Goal: Information Seeking & Learning: Learn about a topic

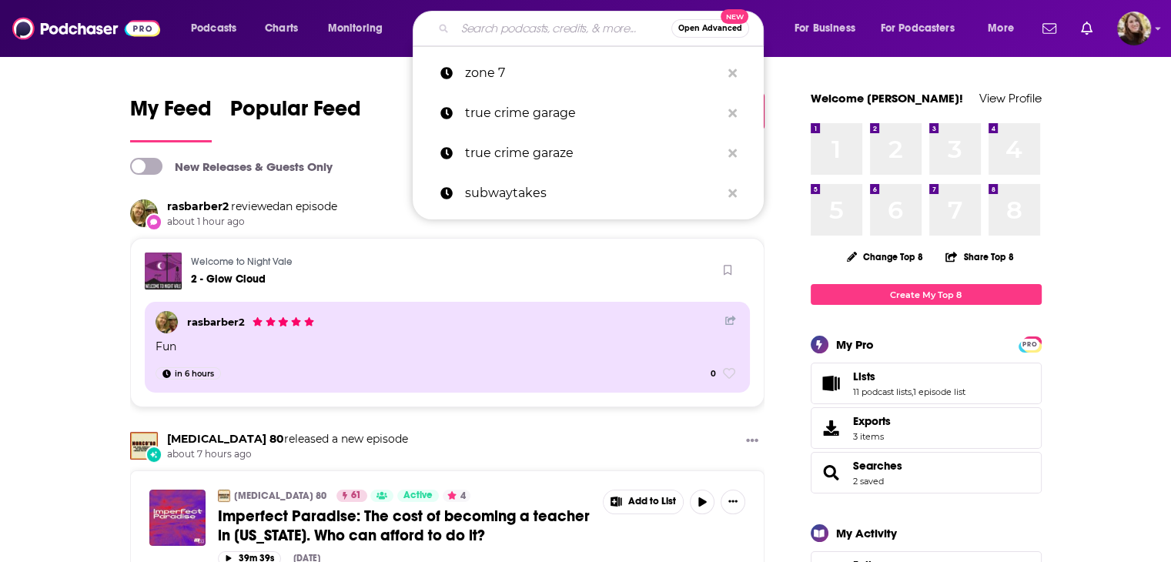
click at [533, 25] on input "Search podcasts, credits, & more..." at bounding box center [563, 28] width 216 height 25
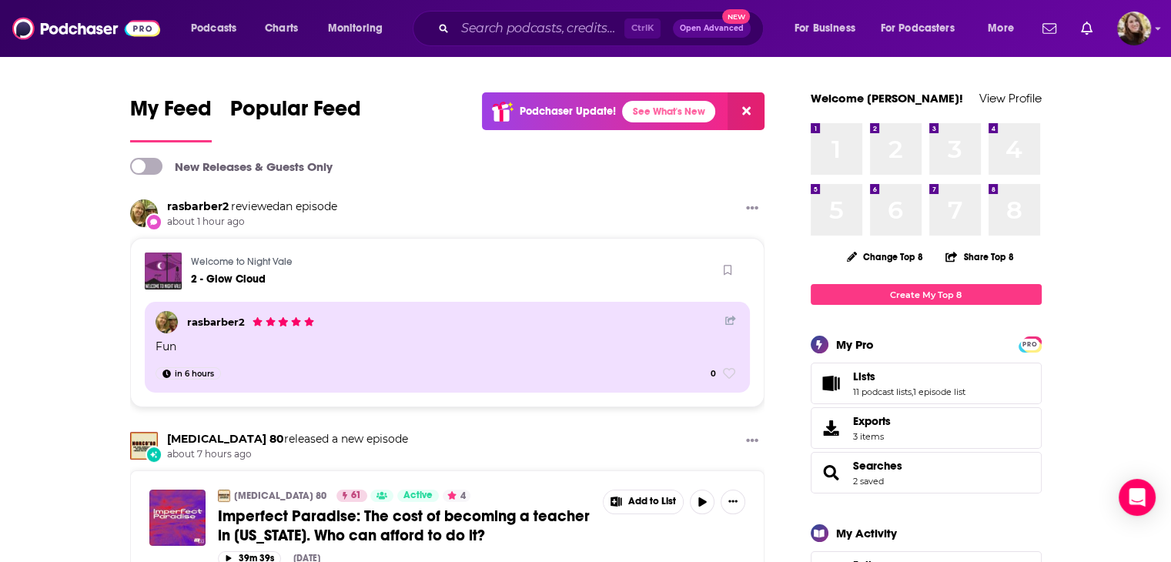
click at [558, 20] on input "Search podcasts, credits, & more..." at bounding box center [539, 28] width 169 height 25
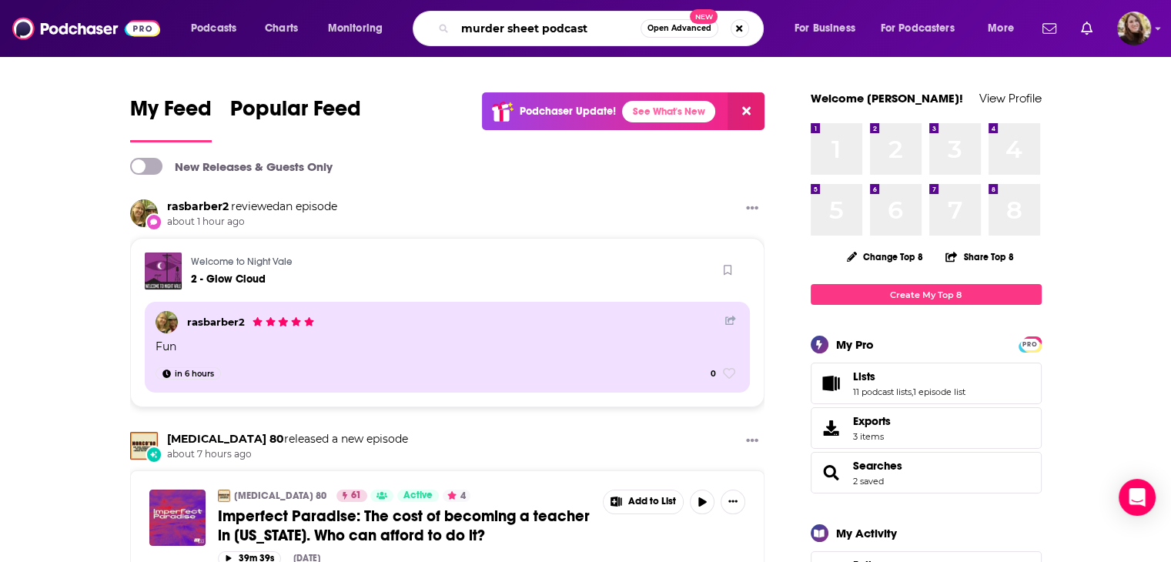
type input "murder sheet podcast"
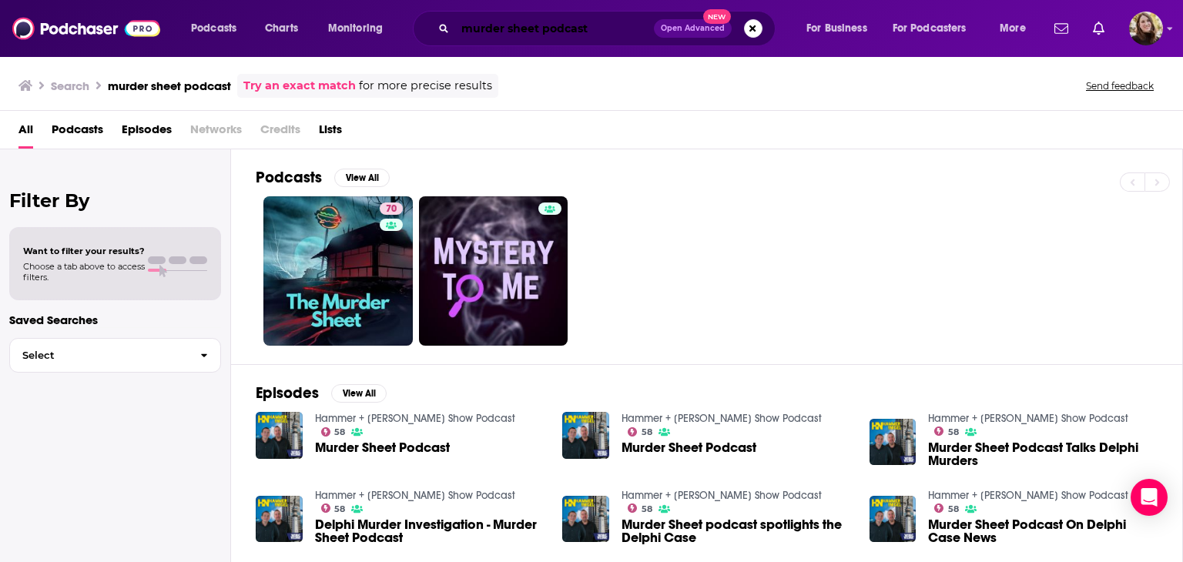
click at [598, 31] on input "murder sheet podcast" at bounding box center [554, 28] width 199 height 25
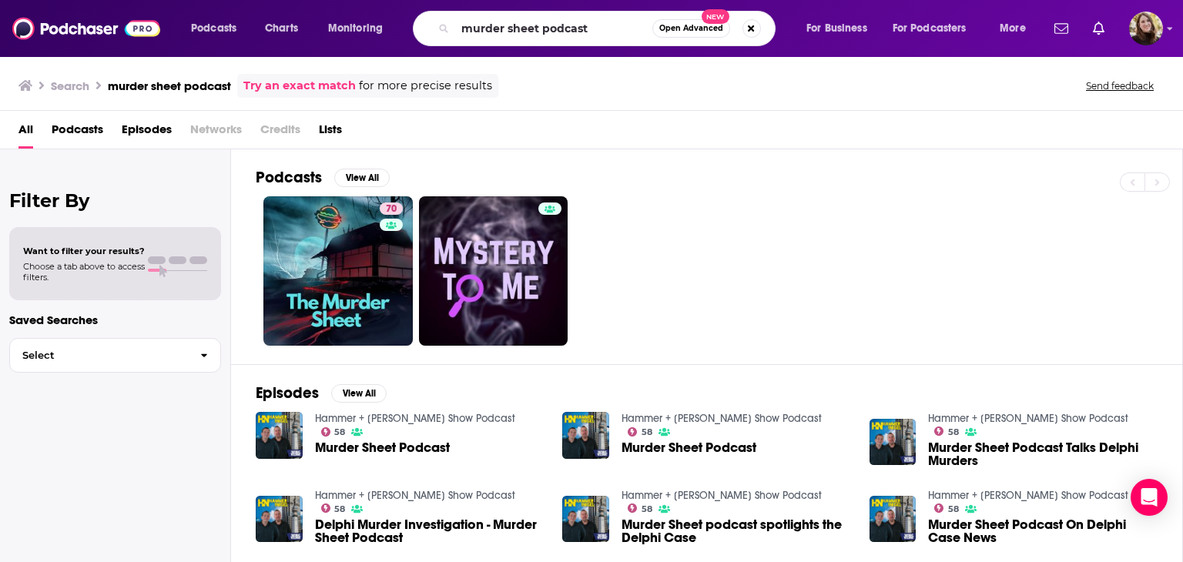
click at [782, 250] on div "70" at bounding box center [719, 270] width 927 height 149
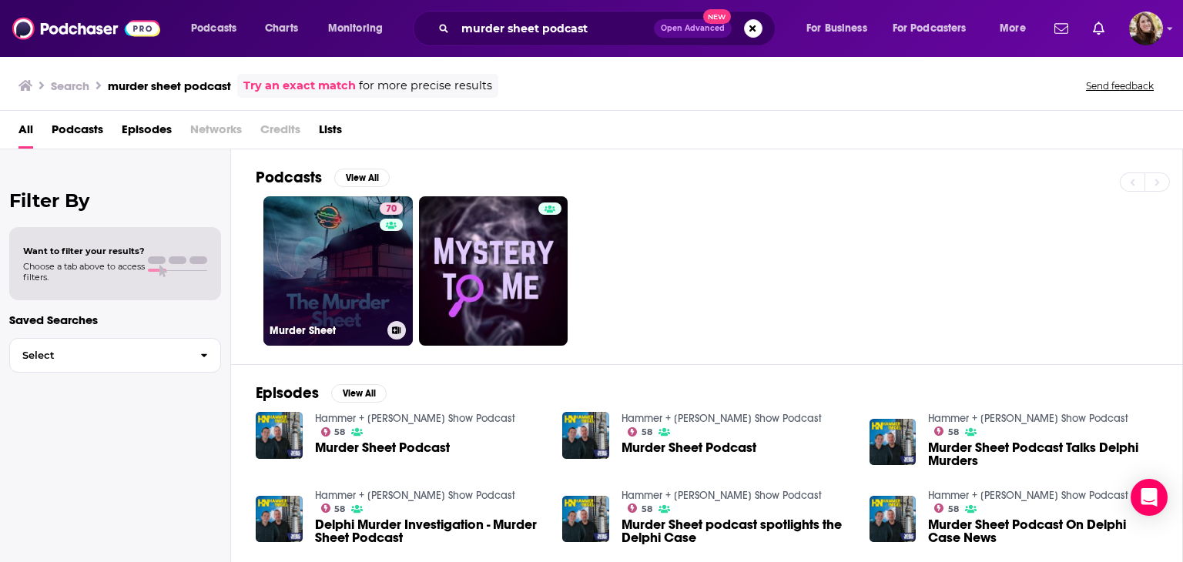
click at [352, 280] on link "70 Murder Sheet" at bounding box center [337, 270] width 149 height 149
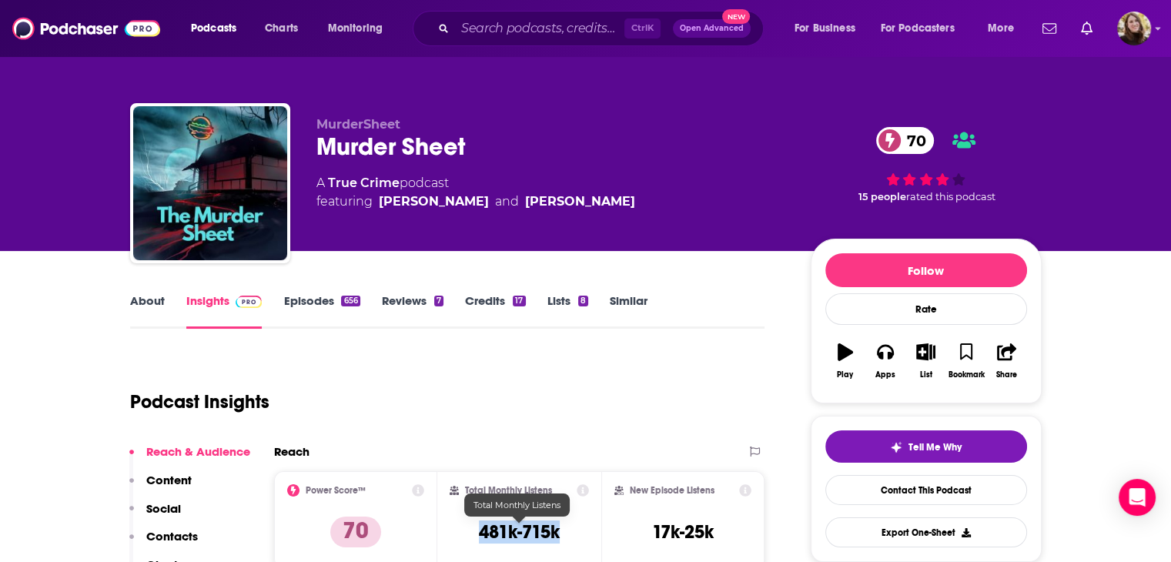
drag, startPoint x: 571, startPoint y: 535, endPoint x: 481, endPoint y: 524, distance: 90.8
click at [481, 524] on div "Total Monthly Listens 481k-715k" at bounding box center [519, 519] width 139 height 71
copy h3 "481k-715k"
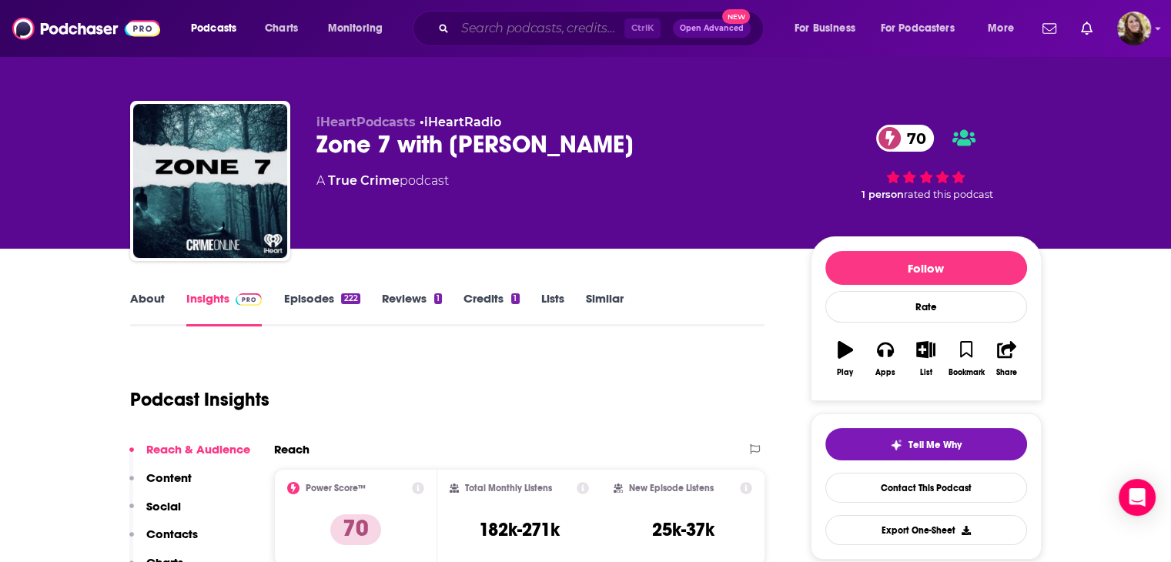
click at [498, 30] on input "Search podcasts, credits, & more..." at bounding box center [539, 28] width 169 height 25
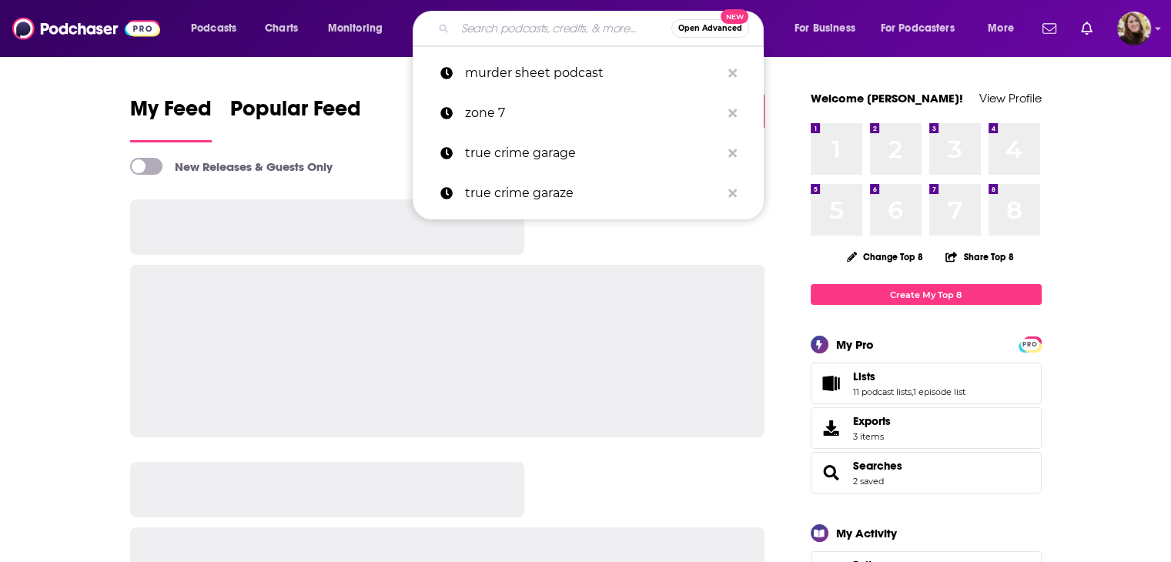
drag, startPoint x: 0, startPoint y: 0, endPoint x: 480, endPoint y: 27, distance: 480.6
click at [480, 27] on input "Search podcasts, credits, & more..." at bounding box center [563, 28] width 216 height 25
paste input ""Crime Writers On"
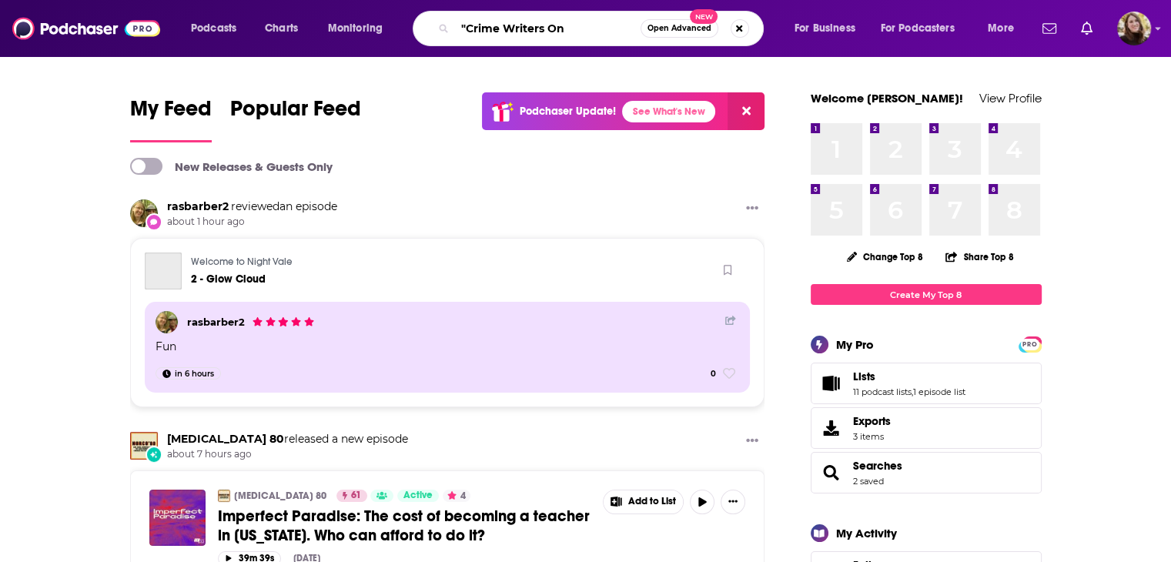
type input ""Crime Writers On"
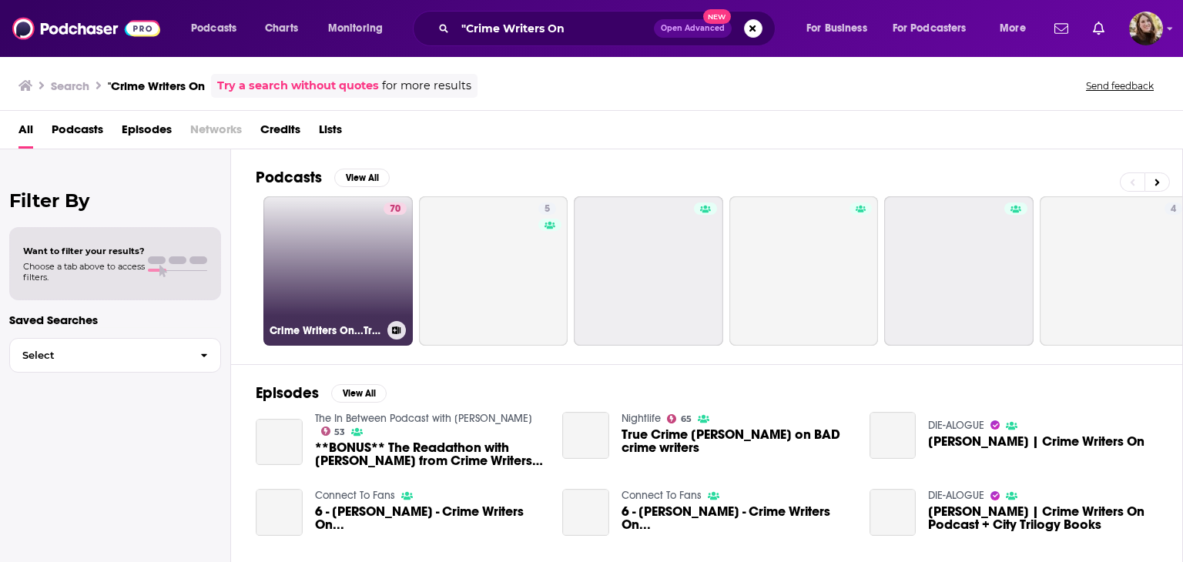
click at [351, 250] on link "70 Crime Writers On...True Crime Review" at bounding box center [337, 270] width 149 height 149
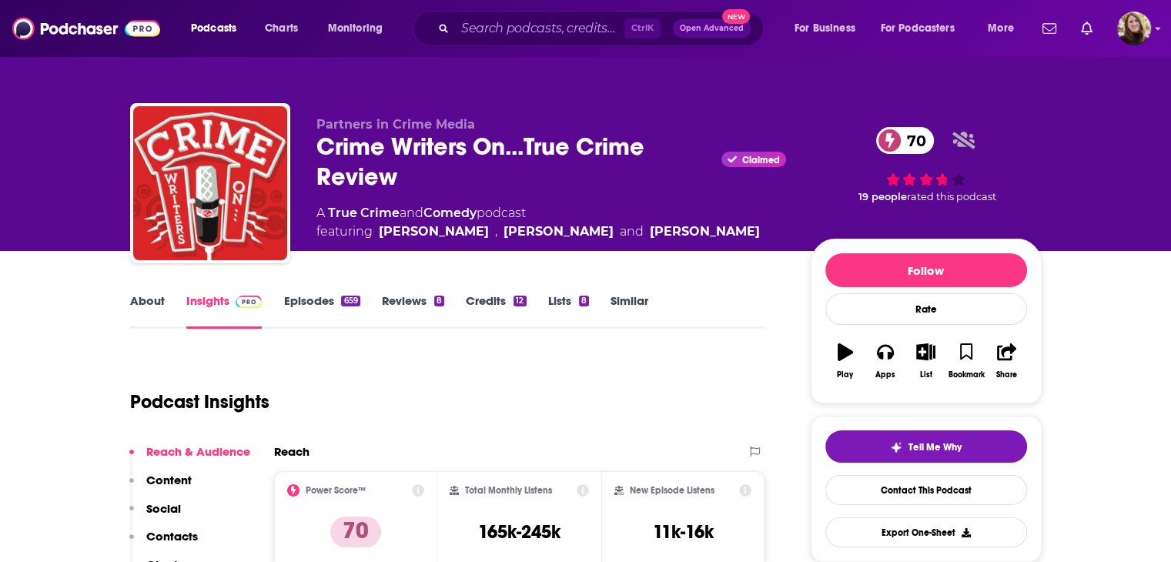
click at [146, 301] on link "About" at bounding box center [147, 310] width 35 height 35
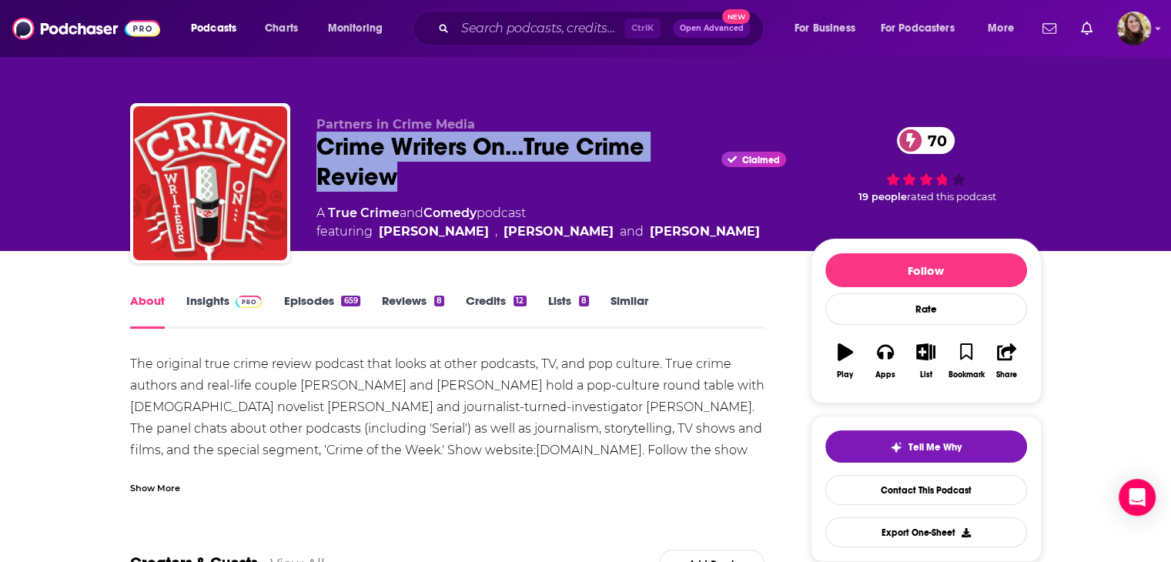
drag, startPoint x: 407, startPoint y: 179, endPoint x: 320, endPoint y: 149, distance: 92.3
click at [320, 149] on div "Crime Writers On...True Crime Review Claimed 70" at bounding box center [552, 162] width 470 height 60
copy h1 "Crime Writers On...True Crime Review"
click at [545, 27] on input "Search podcasts, credits, & more..." at bounding box center [539, 28] width 169 height 25
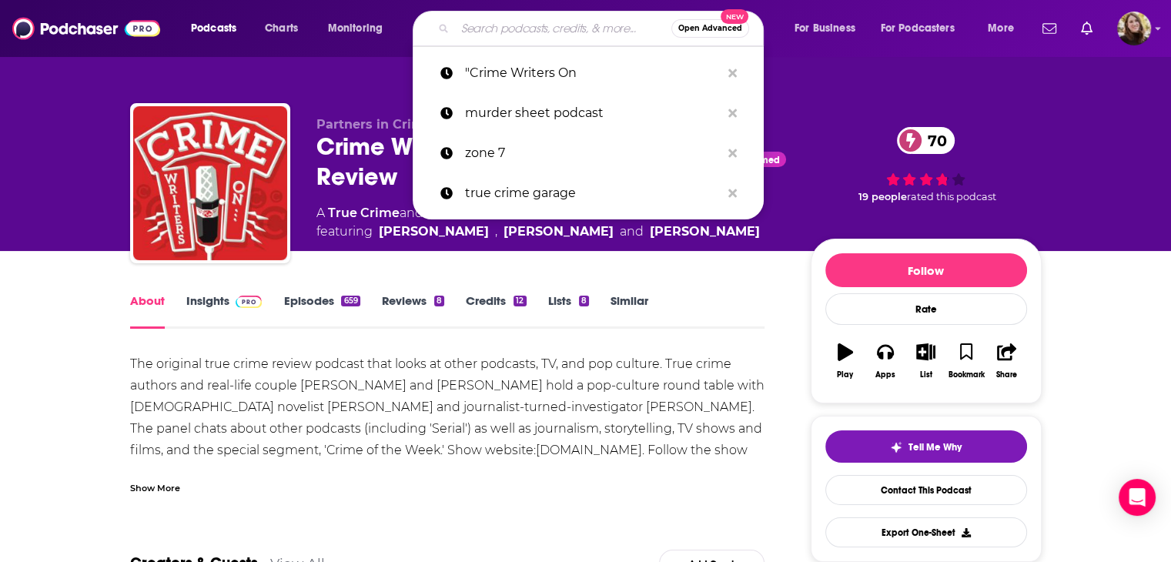
paste input "Seriously Mysterious,Crime After Crime John Lordan"
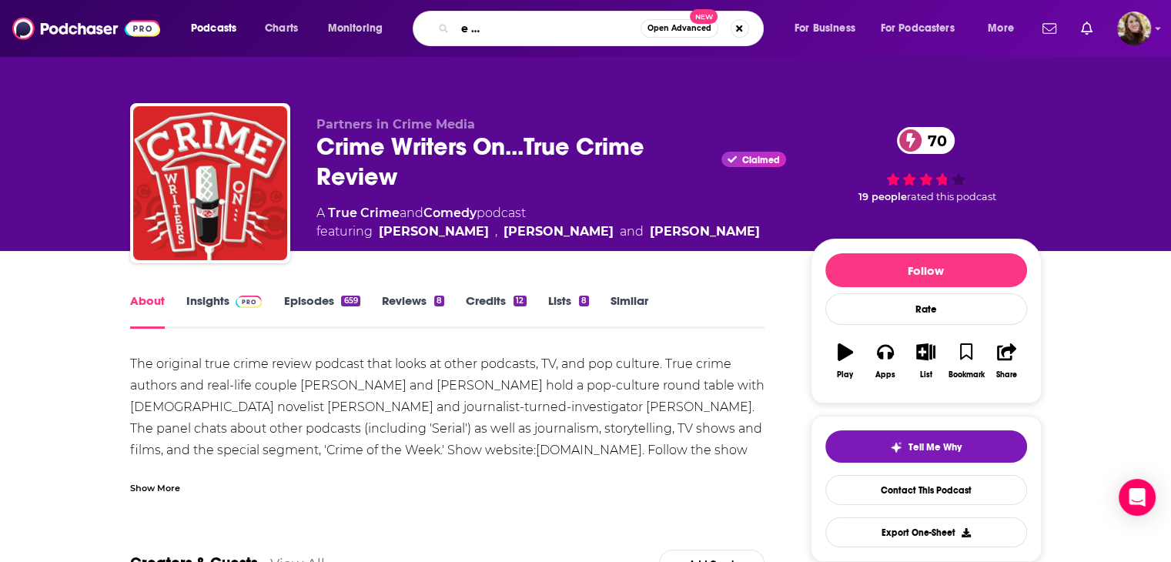
click at [519, 25] on input "Seriously Mysterious,Crime After Crime John Lordan" at bounding box center [548, 28] width 186 height 25
type input "seriously myste"
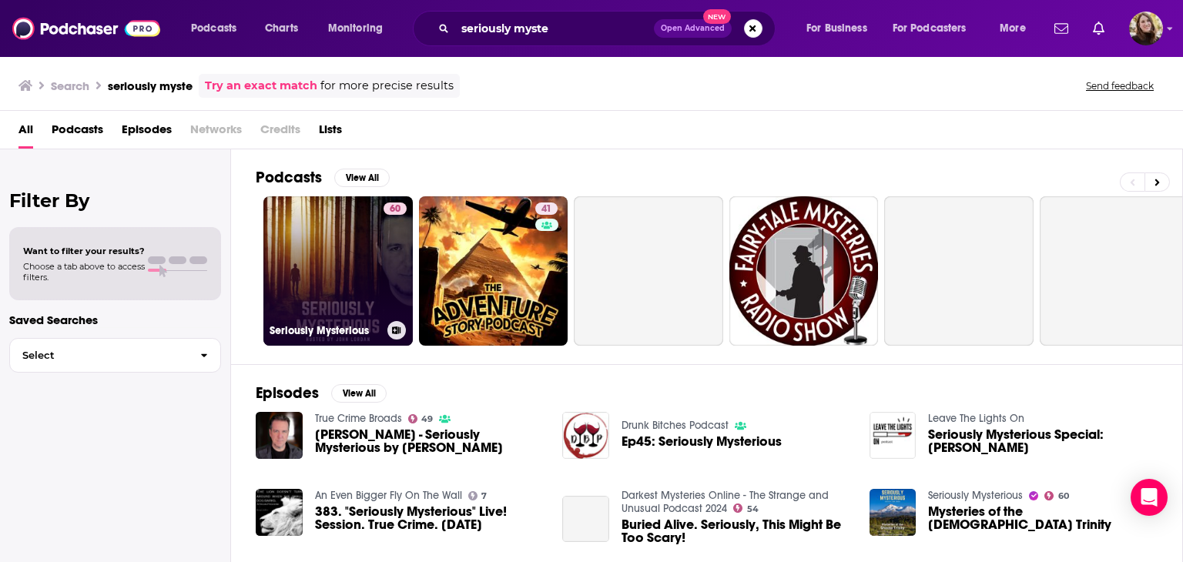
click at [343, 274] on link "60 Seriously Mysterious" at bounding box center [337, 270] width 149 height 149
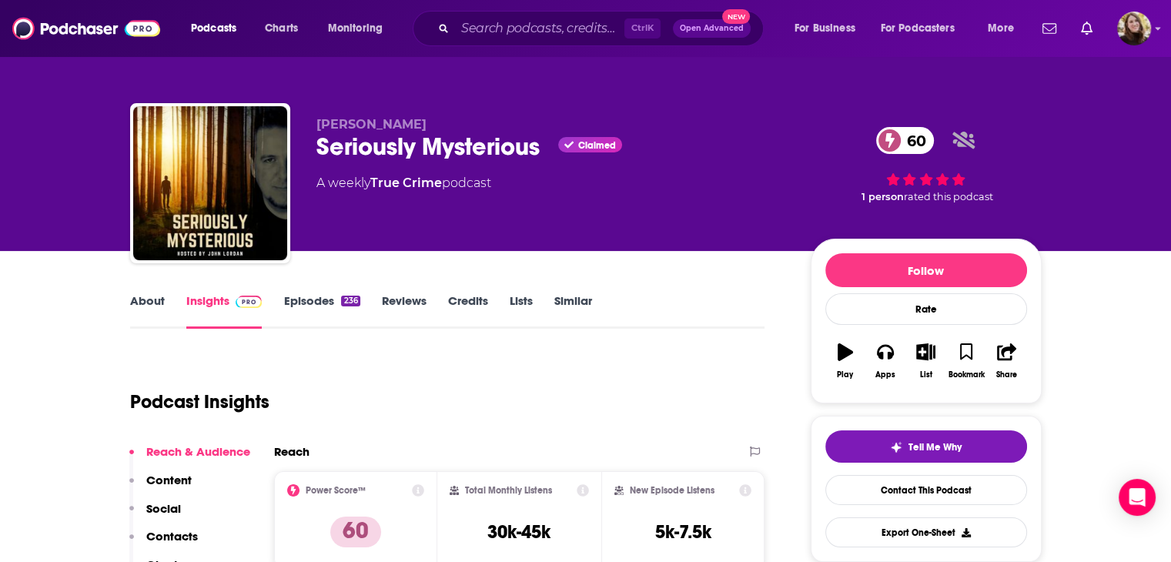
click at [136, 292] on div "About Insights Episodes 236 Reviews Credits Lists Similar" at bounding box center [447, 310] width 635 height 38
click at [139, 300] on link "About" at bounding box center [147, 310] width 35 height 35
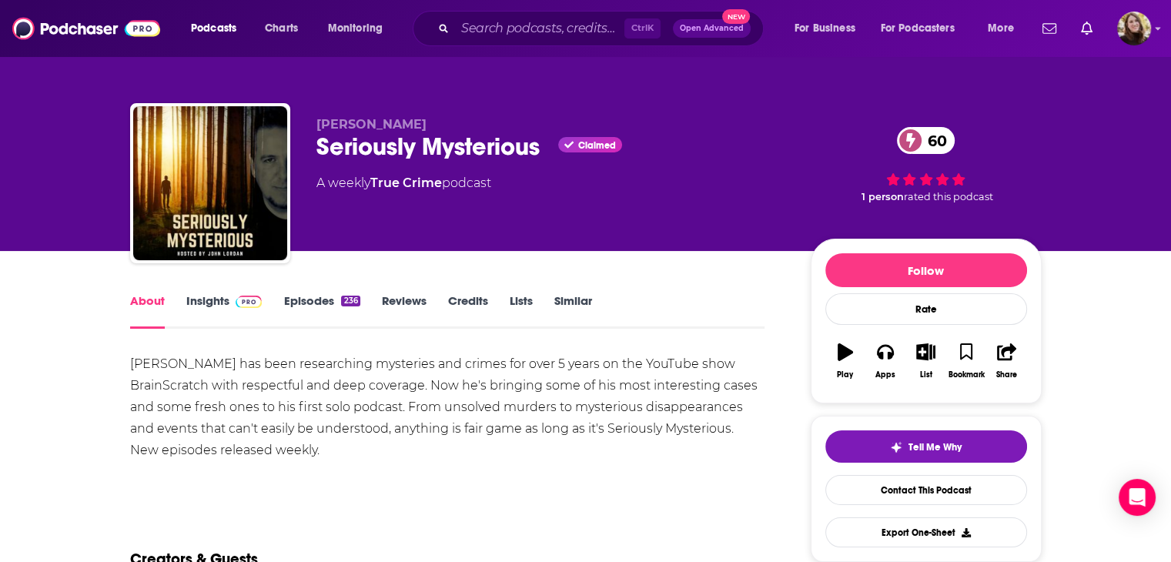
click at [213, 300] on link "Insights" at bounding box center [224, 310] width 76 height 35
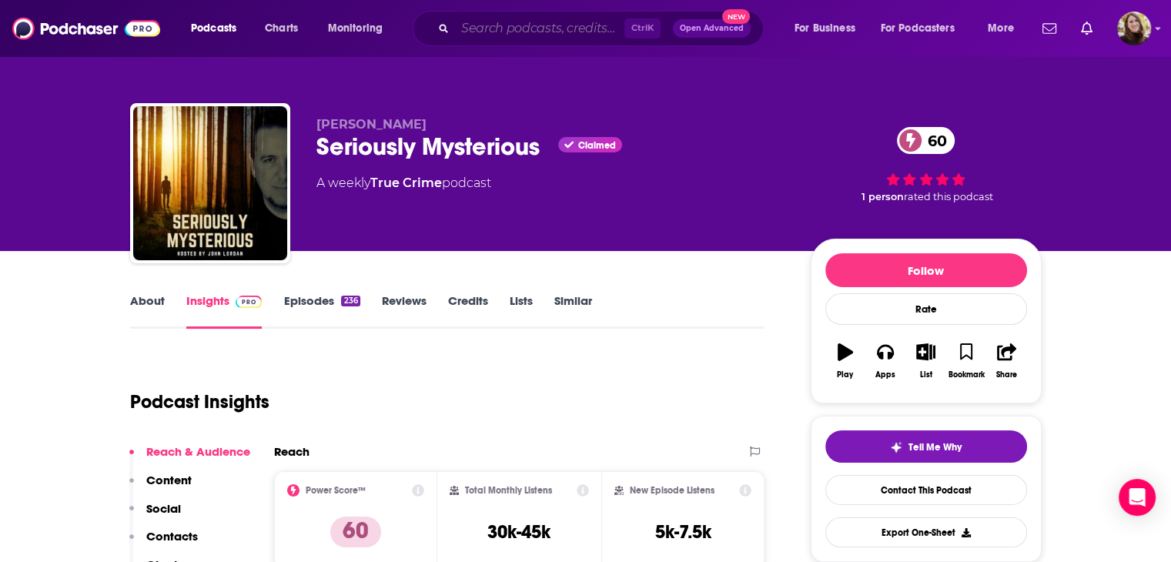
click at [493, 32] on input "Search podcasts, credits, & more..." at bounding box center [539, 28] width 169 height 25
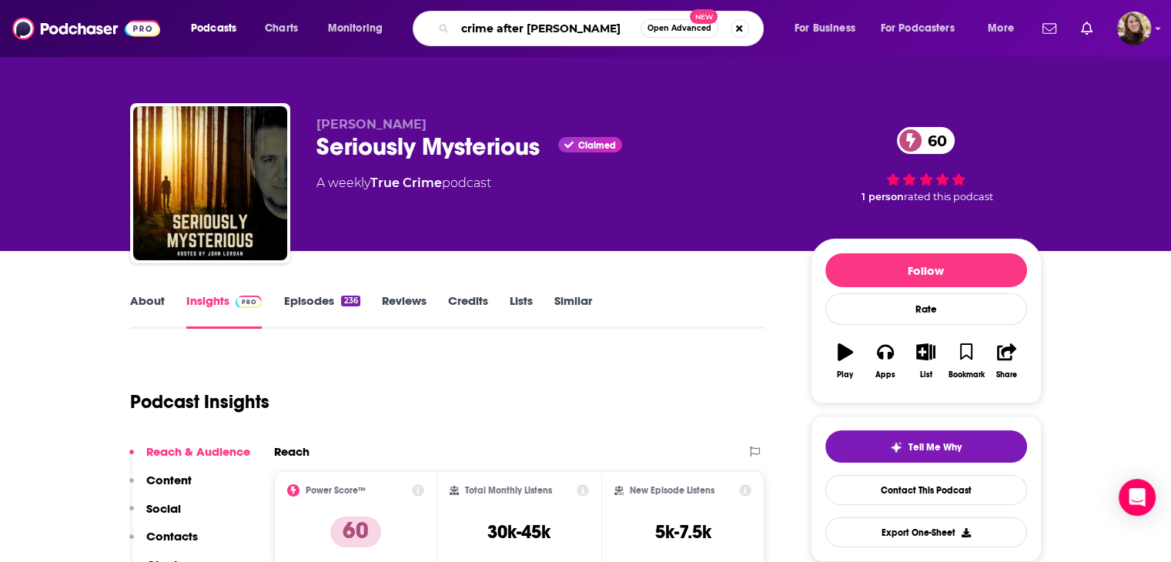
type input "crime after crime"
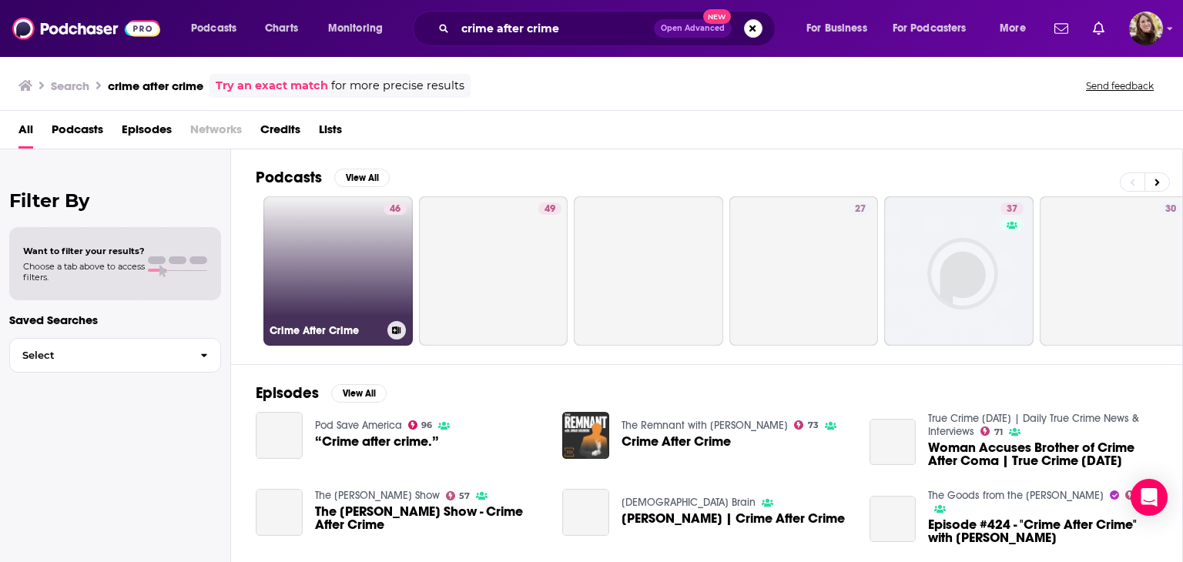
click at [339, 256] on link "46 Crime After Crime" at bounding box center [337, 270] width 149 height 149
